Goal: Use online tool/utility: Utilize a website feature to perform a specific function

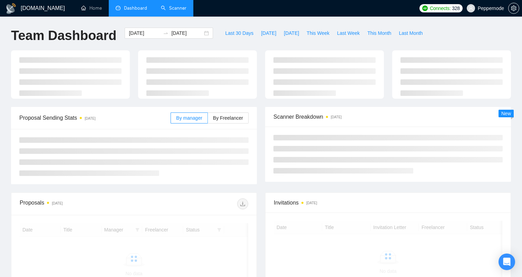
click at [172, 7] on link "Scanner" at bounding box center [174, 8] width 26 height 6
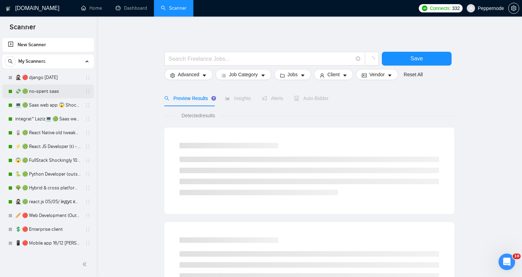
click at [42, 90] on link "💸 🟢 no-spent saas" at bounding box center [48, 92] width 66 height 14
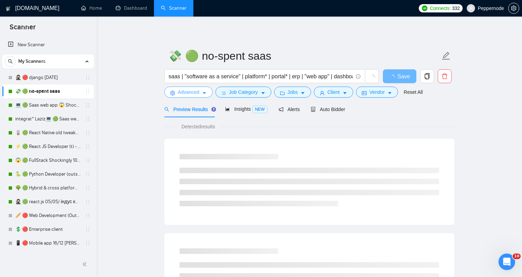
click at [183, 93] on span "Advanced" at bounding box center [188, 92] width 21 height 8
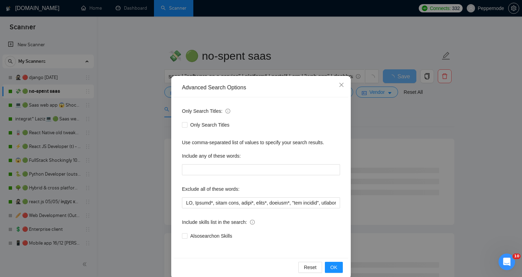
scroll to position [10, 0]
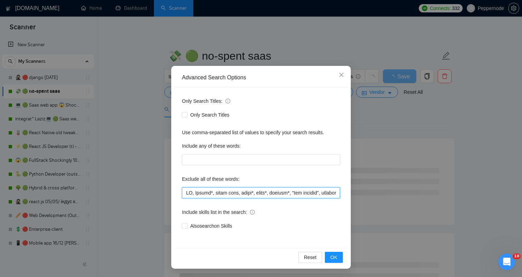
click at [192, 193] on input "text" at bounding box center [261, 192] width 158 height 11
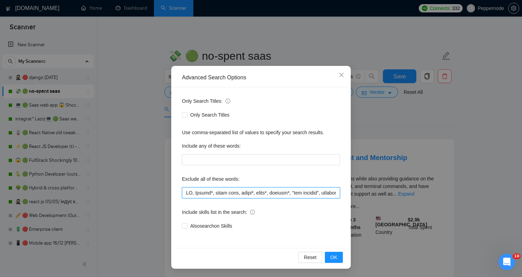
click at [208, 193] on input "text" at bounding box center [261, 192] width 158 height 11
click at [293, 193] on input "text" at bounding box center [261, 192] width 158 height 11
click at [323, 193] on input "text" at bounding box center [261, 192] width 158 height 11
drag, startPoint x: 320, startPoint y: 193, endPoint x: 296, endPoint y: 193, distance: 23.5
click at [296, 193] on input "text" at bounding box center [261, 192] width 158 height 11
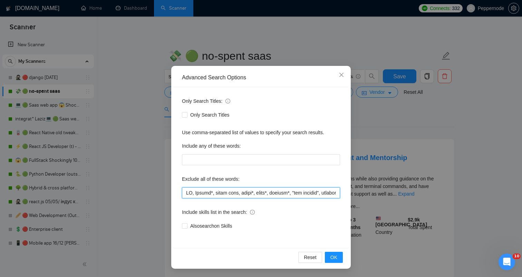
click at [288, 193] on input "text" at bounding box center [261, 192] width 158 height 11
click at [268, 193] on input "text" at bounding box center [261, 192] width 158 height 11
click at [261, 193] on input "text" at bounding box center [261, 192] width 158 height 11
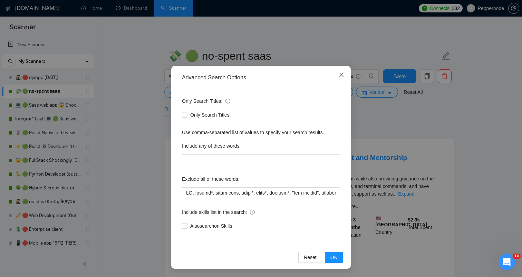
click at [345, 76] on span "Close" at bounding box center [341, 75] width 19 height 19
